Goal: Task Accomplishment & Management: Use online tool/utility

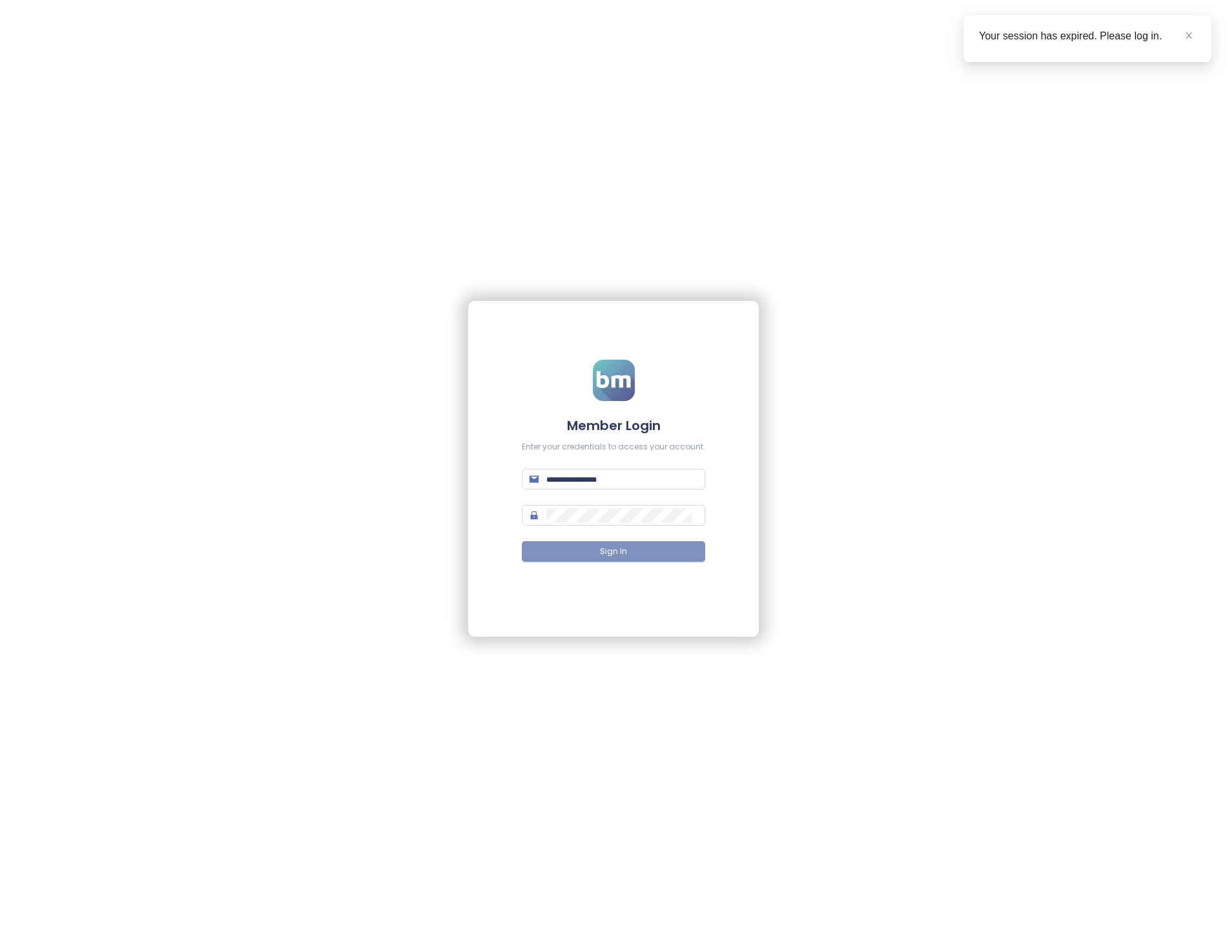
type input "**********"
click at [578, 548] on button "Sign In" at bounding box center [613, 551] width 183 height 21
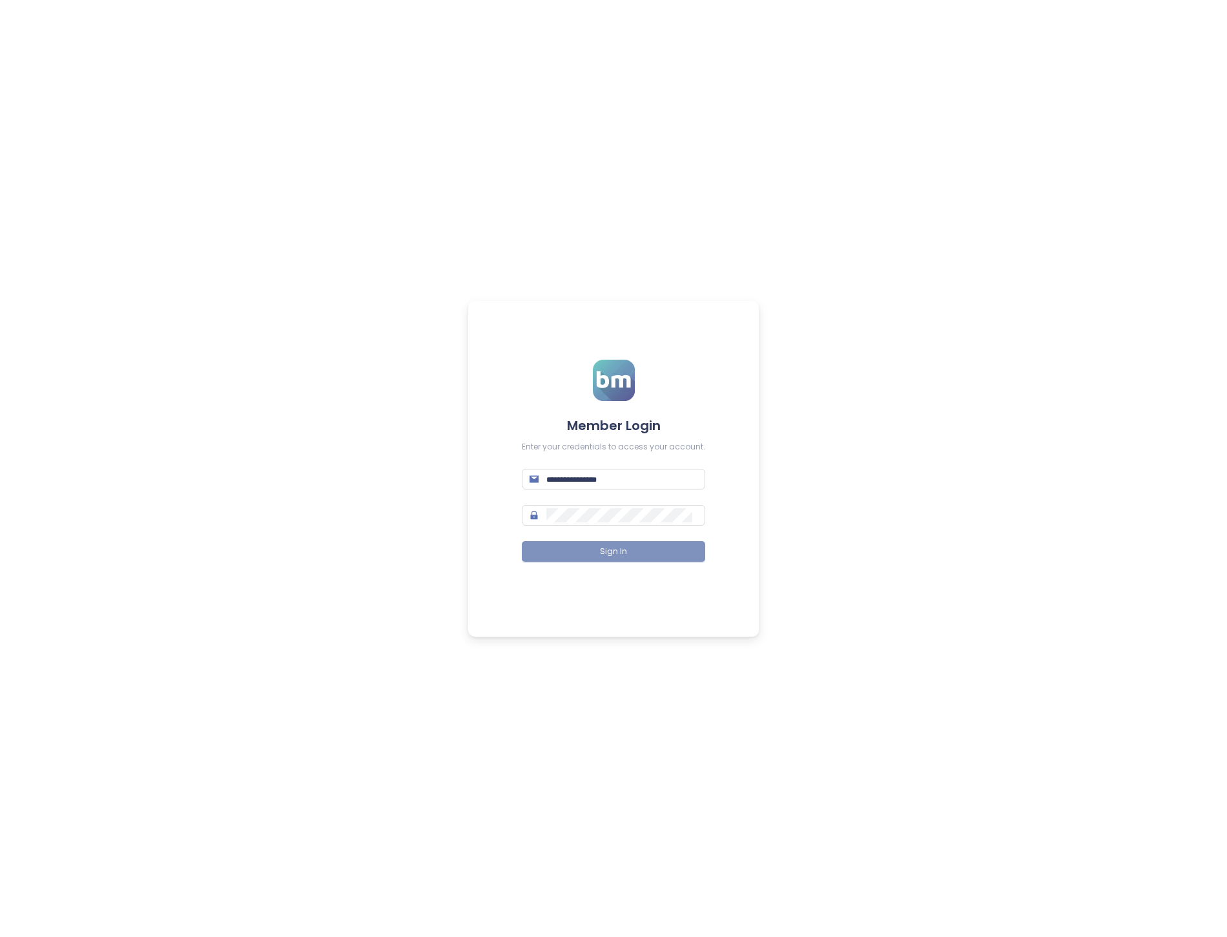
type input "**********"
click at [579, 544] on button "Sign In" at bounding box center [613, 551] width 183 height 21
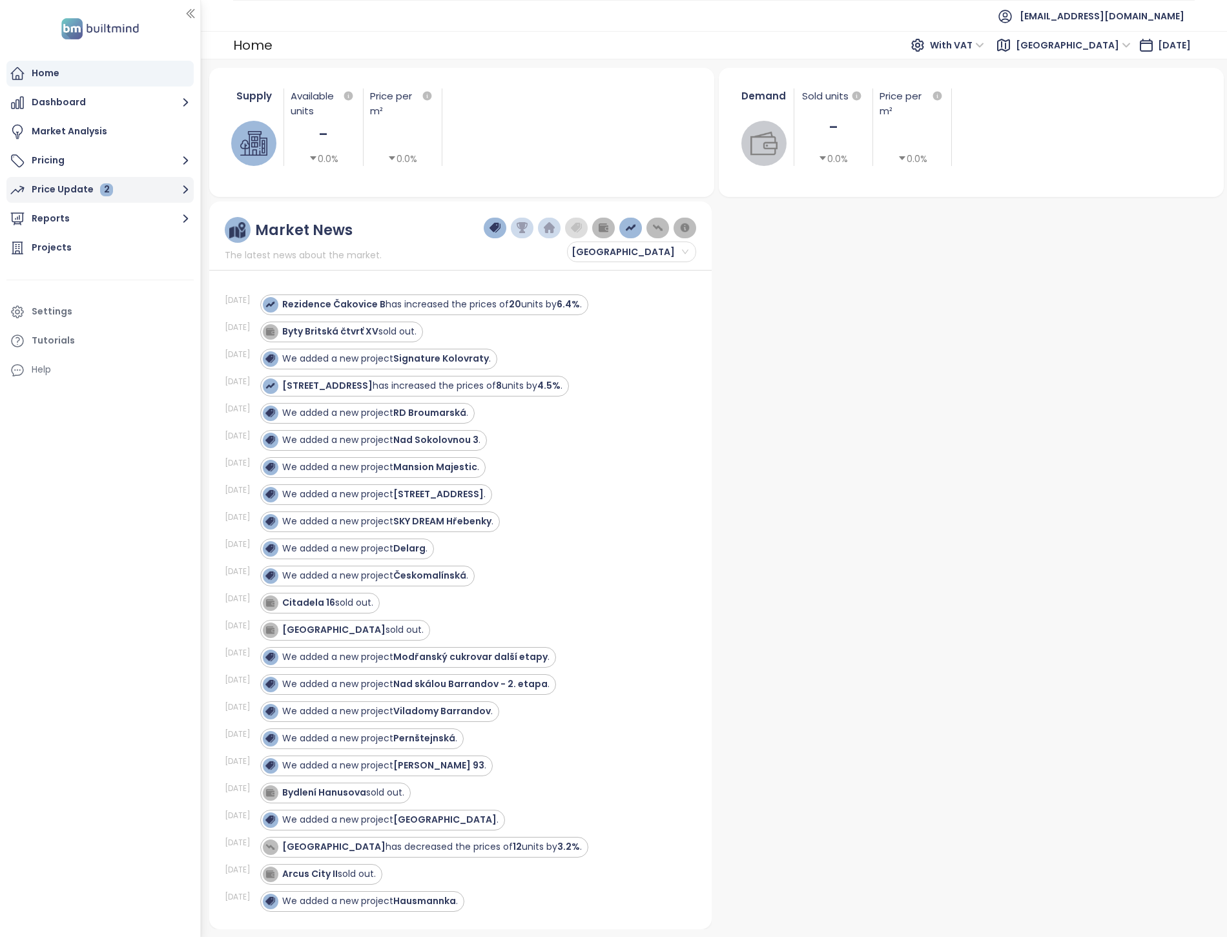
click at [152, 191] on button "Price Update 2" at bounding box center [99, 190] width 187 height 26
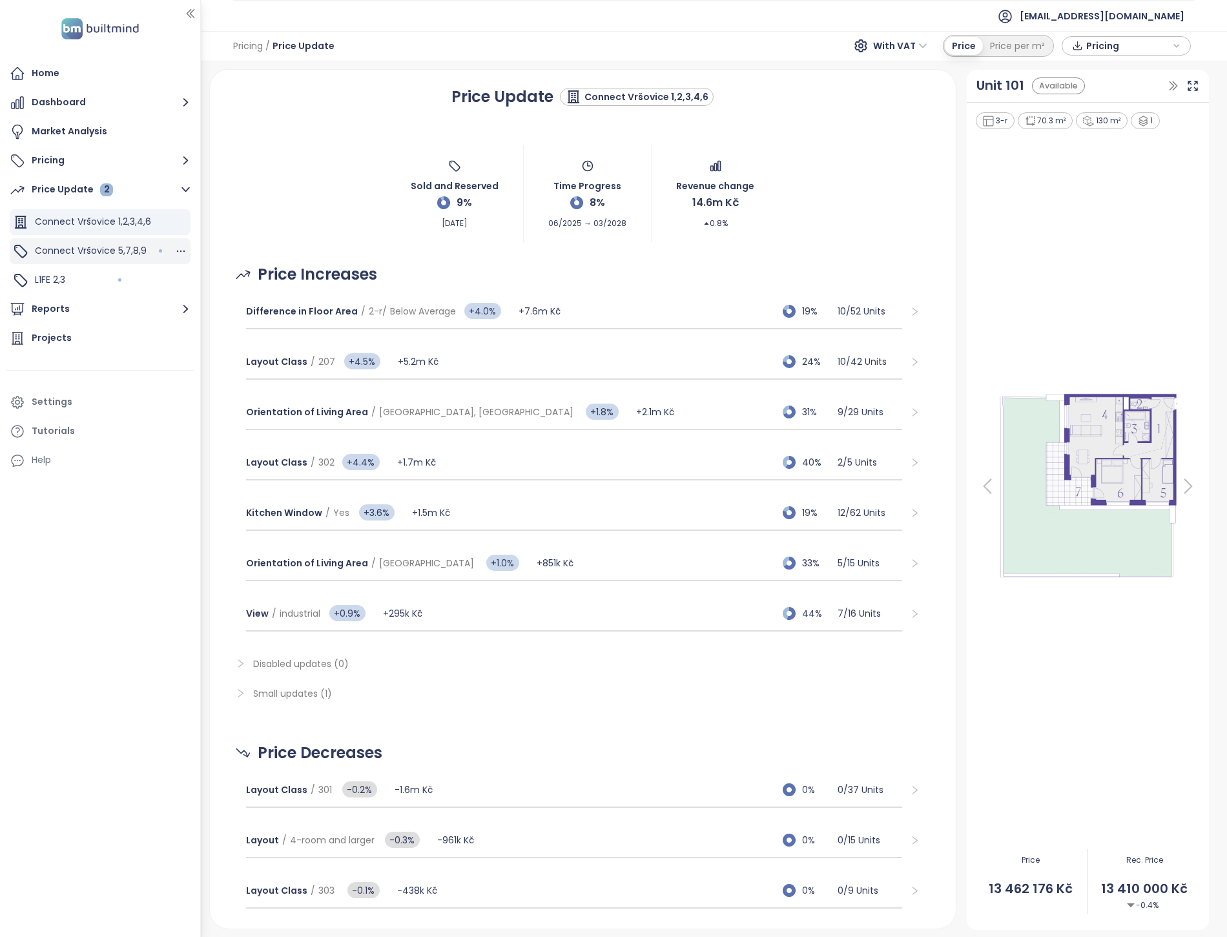
click at [132, 252] on span "Connect Vršovice 5,7,8,9" at bounding box center [91, 250] width 112 height 13
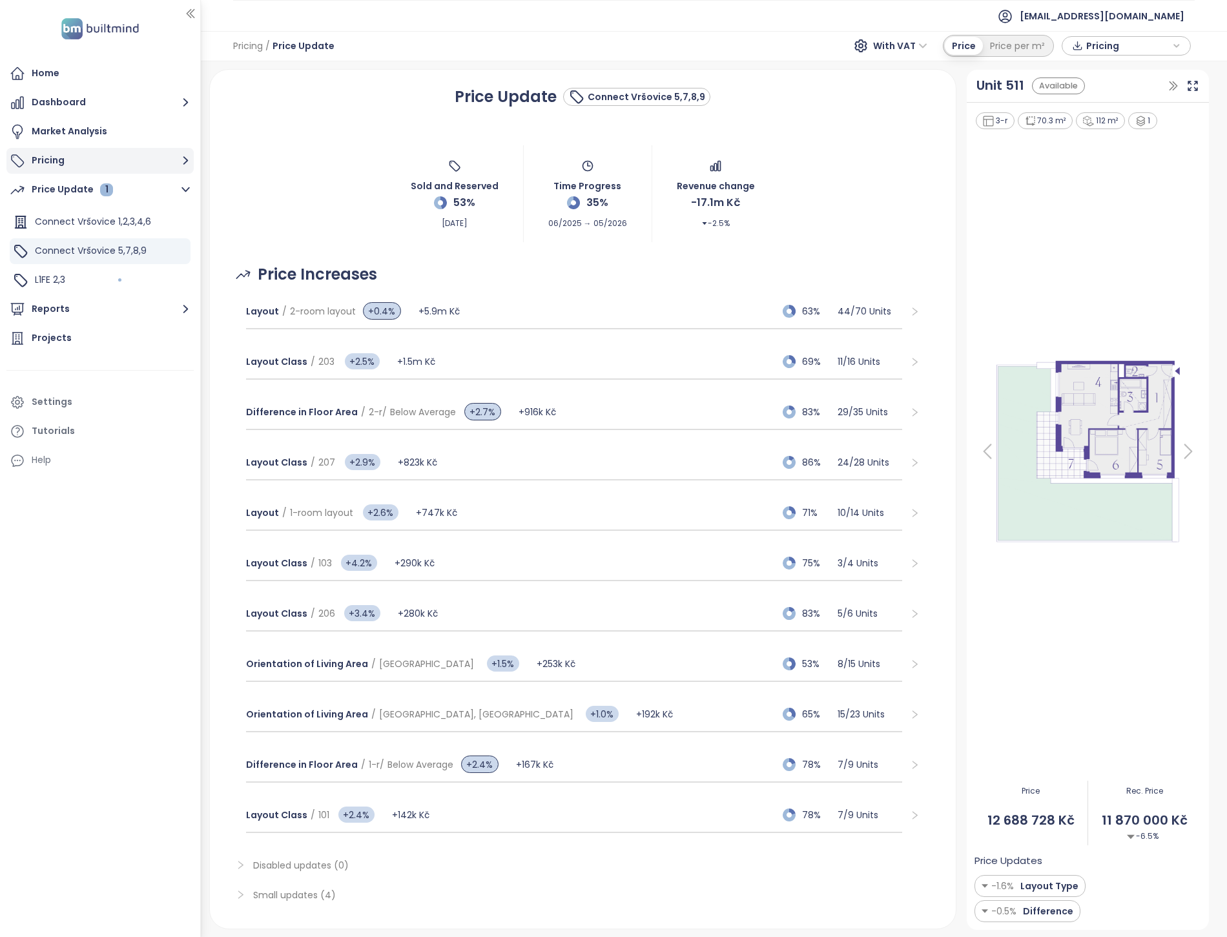
click at [59, 157] on button "Pricing" at bounding box center [99, 161] width 187 height 26
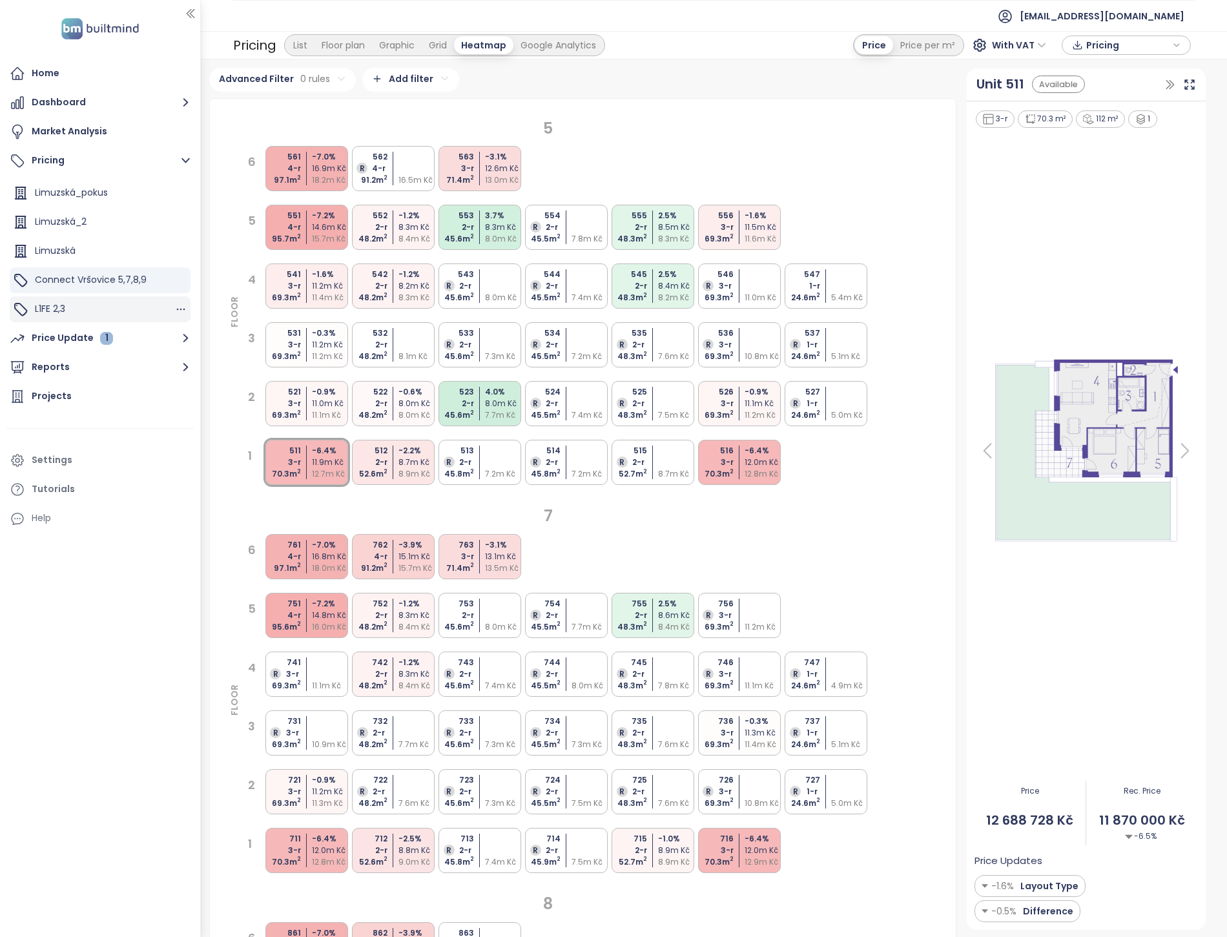
click at [97, 300] on div "L1FE 2,3" at bounding box center [100, 309] width 181 height 26
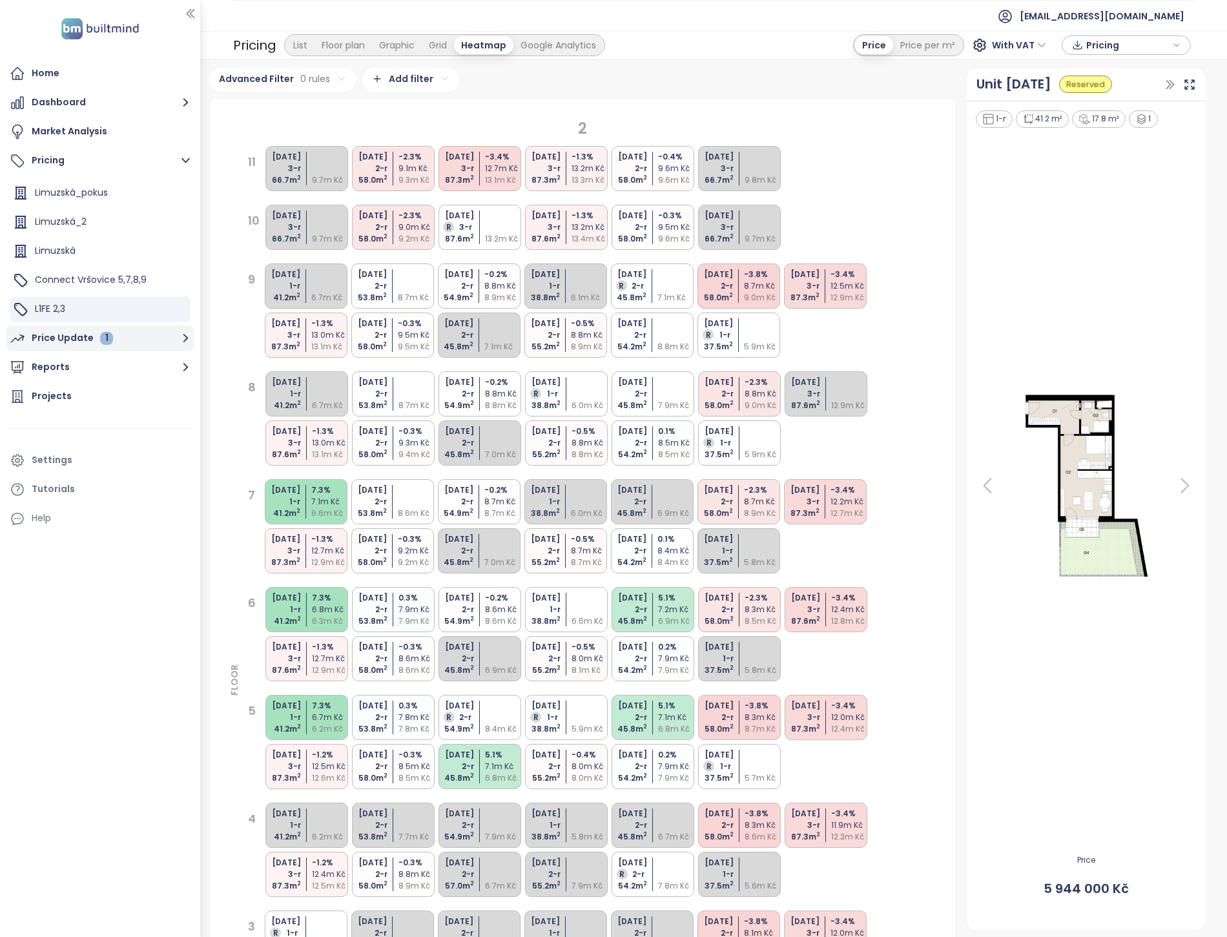
click at [139, 336] on button "Price Update 1" at bounding box center [99, 338] width 187 height 26
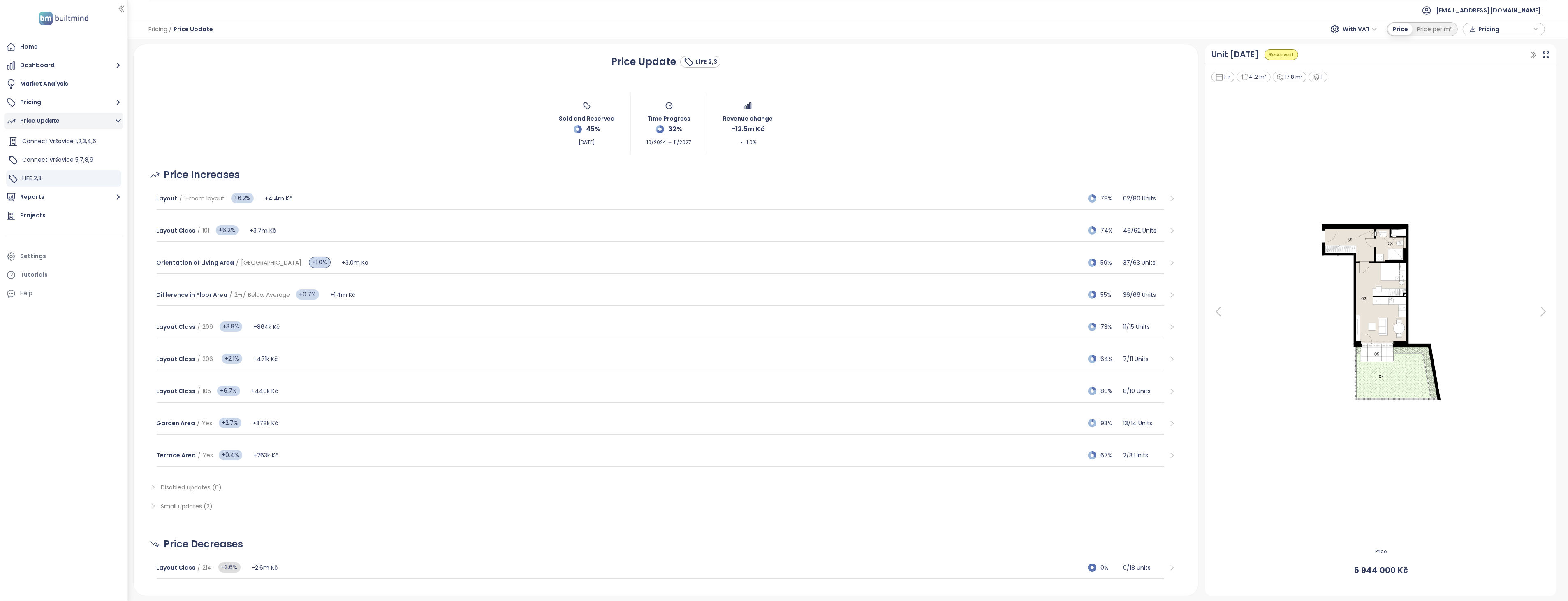
click at [62, 118] on button "Price Update" at bounding box center [63, 121] width 119 height 17
click at [62, 119] on button "Price Update" at bounding box center [63, 121] width 119 height 17
click at [46, 105] on button "Pricing" at bounding box center [63, 103] width 119 height 17
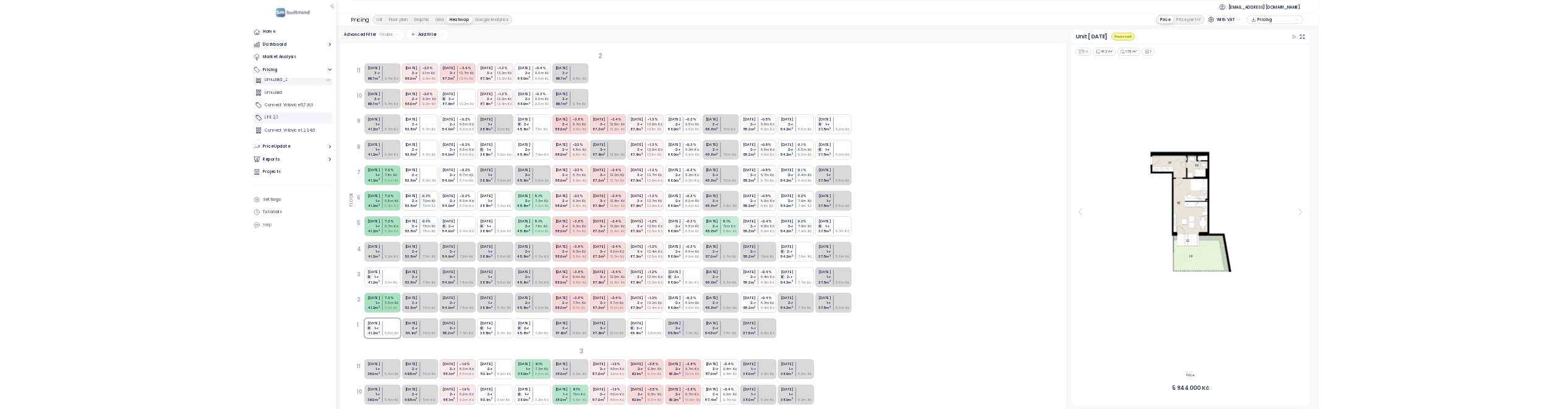
scroll to position [56, 0]
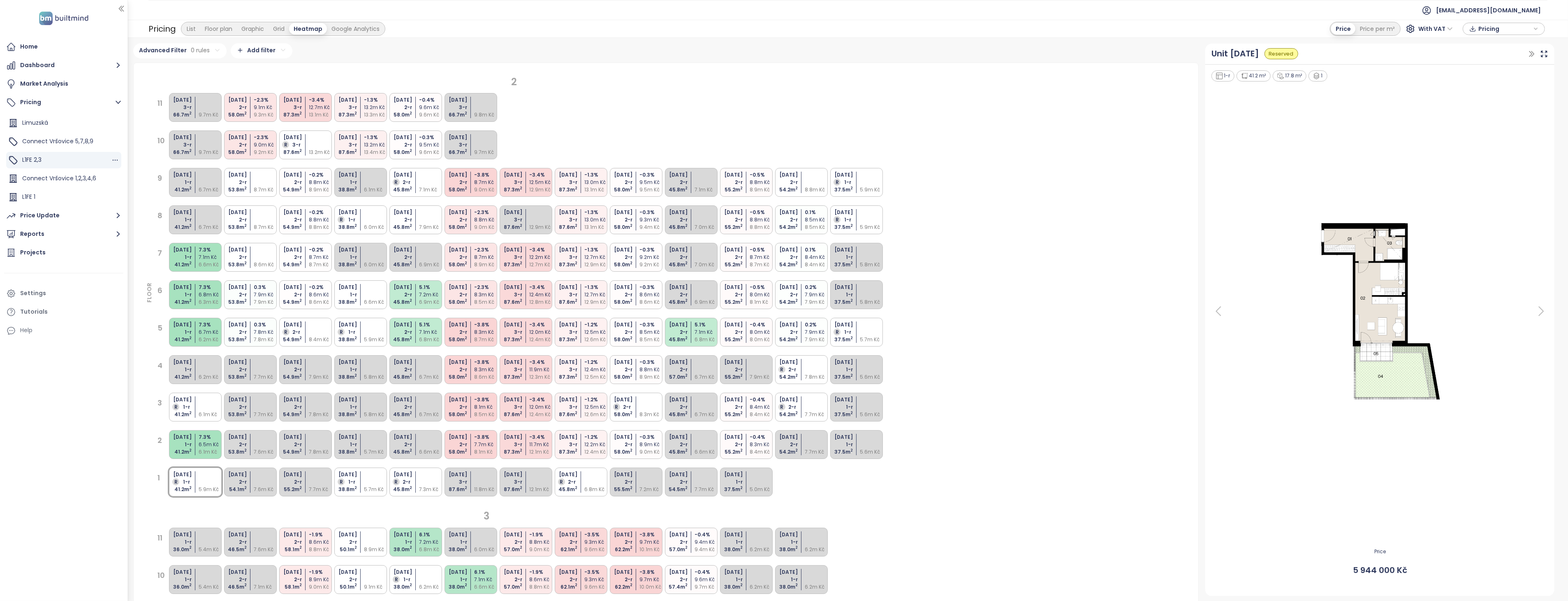
click at [48, 159] on div "L1FE 2,3" at bounding box center [64, 160] width 115 height 17
click at [781, 25] on span "With VAT" at bounding box center [1436, 29] width 34 height 12
click at [781, 59] on div "Without VAT" at bounding box center [1441, 59] width 36 height 9
click at [781, 31] on span "Without VAT" at bounding box center [1430, 29] width 45 height 12
click at [781, 42] on div "With VAT" at bounding box center [1432, 45] width 38 height 9
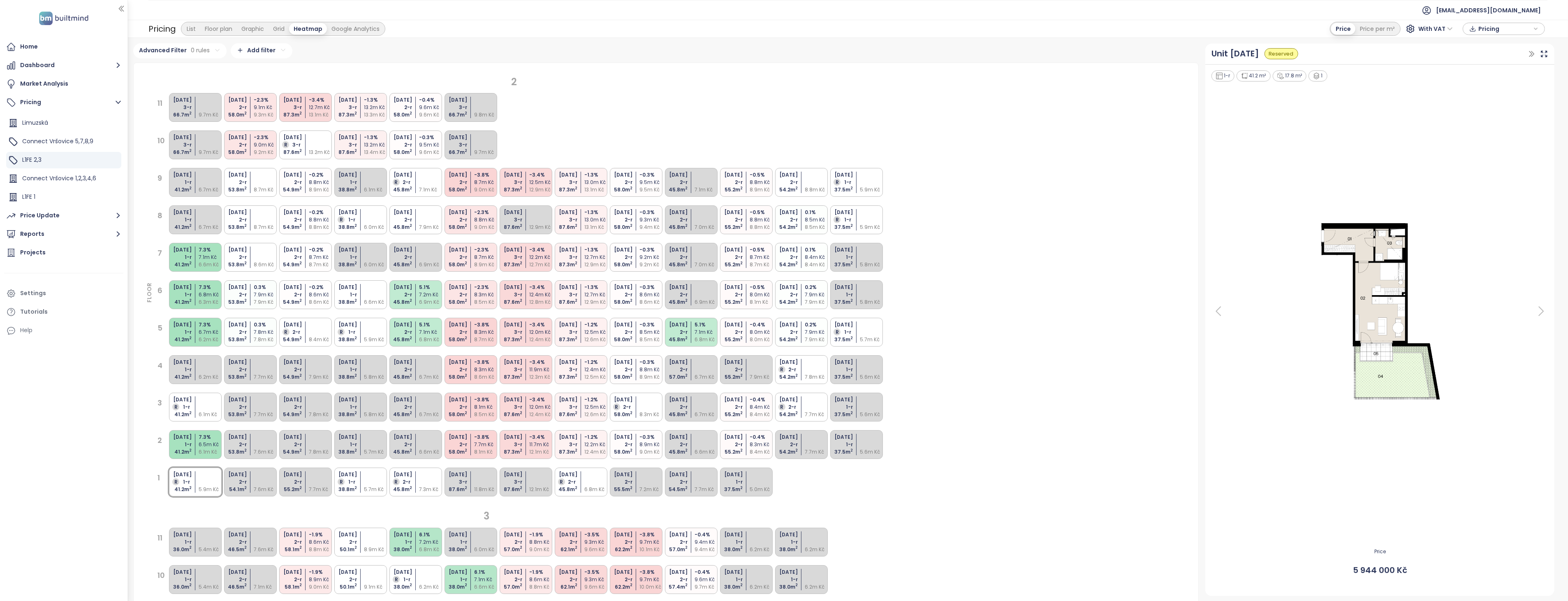
click at [781, 27] on span "Pricing" at bounding box center [1504, 29] width 53 height 12
click at [781, 71] on span "Download" at bounding box center [1495, 70] width 31 height 9
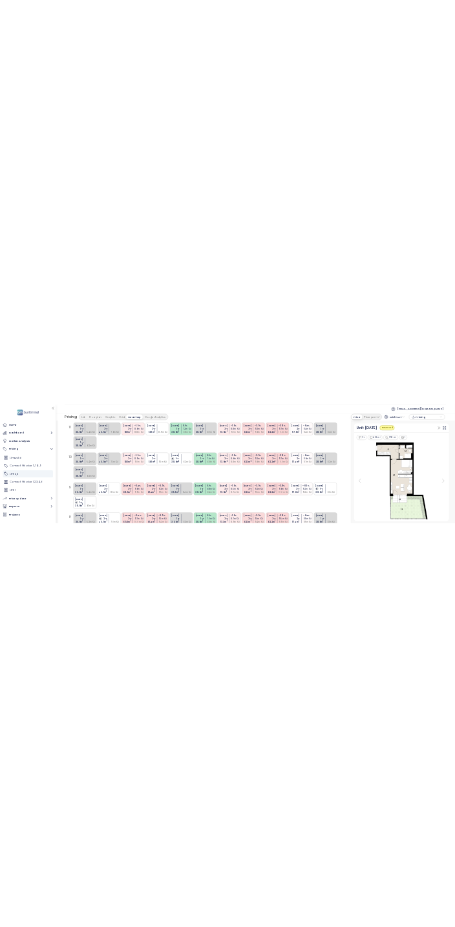
scroll to position [1004, 0]
